Goal: Information Seeking & Learning: Learn about a topic

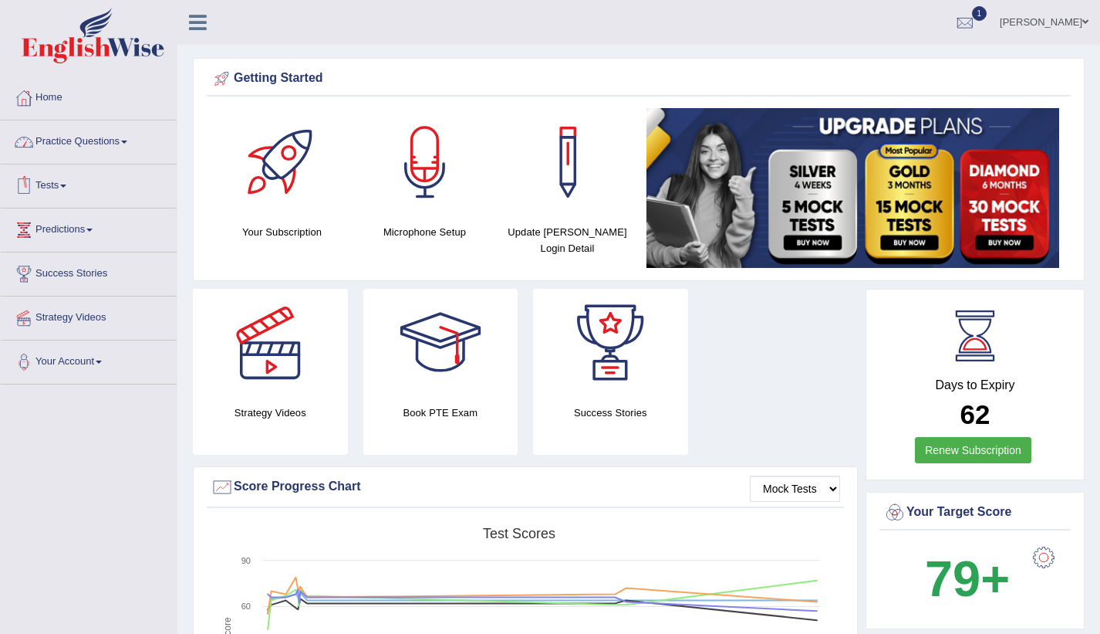
click at [120, 147] on link "Practice Questions" at bounding box center [89, 139] width 176 height 39
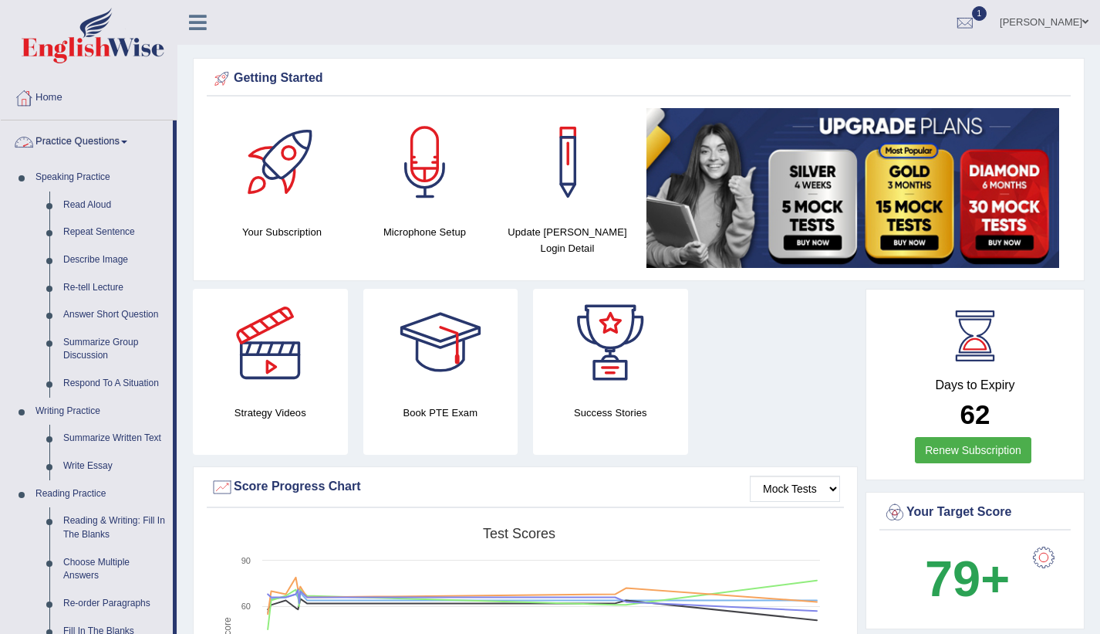
click at [120, 143] on link "Practice Questions" at bounding box center [87, 139] width 172 height 39
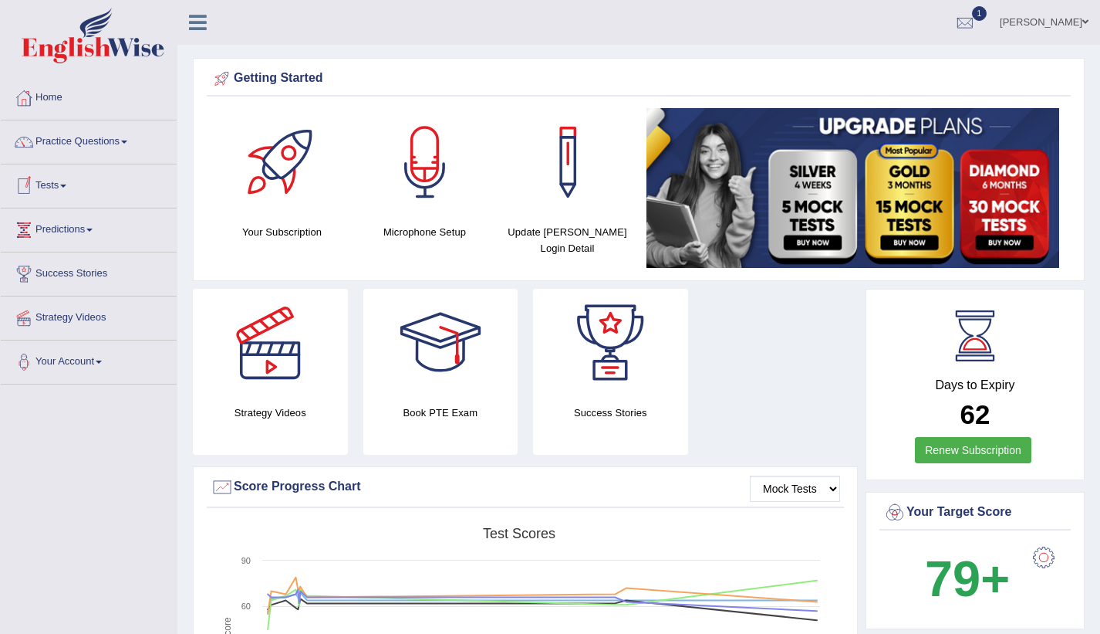
click at [78, 194] on link "Tests" at bounding box center [89, 183] width 176 height 39
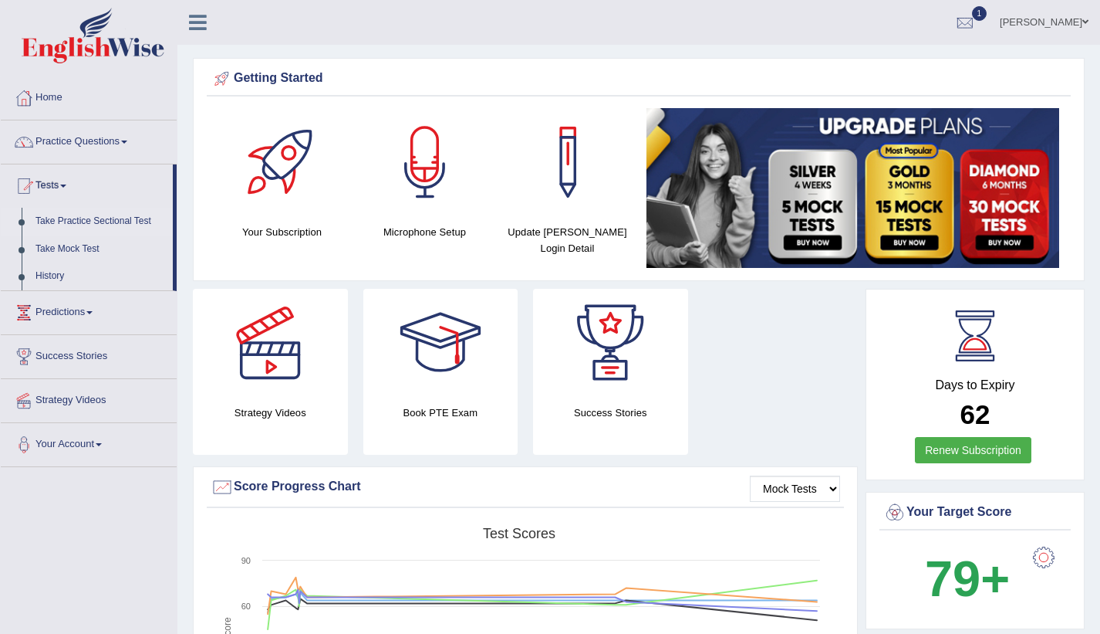
click at [110, 224] on link "Take Practice Sectional Test" at bounding box center [101, 222] width 144 height 28
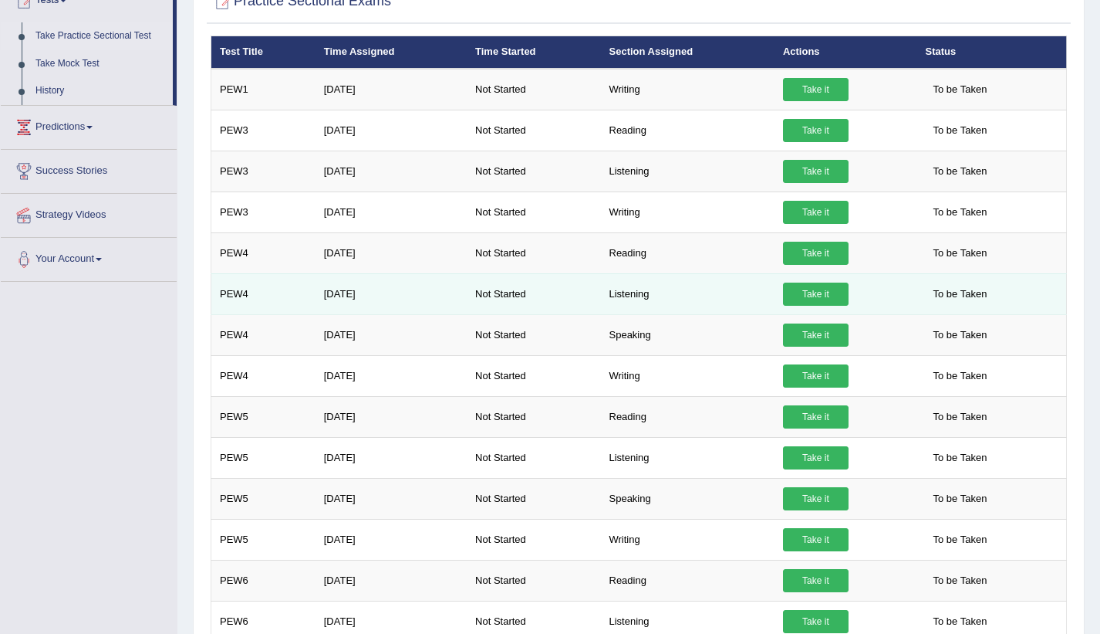
scroll to position [123, 0]
